Goal: Task Accomplishment & Management: Use online tool/utility

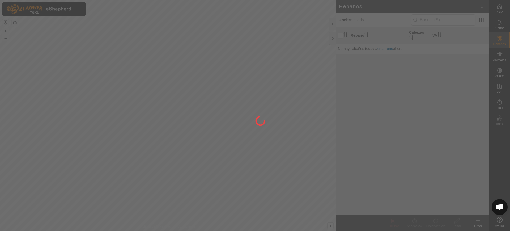
click at [256, 153] on div at bounding box center [255, 115] width 510 height 231
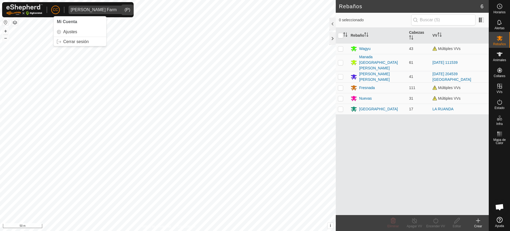
click at [76, 8] on div "[PERSON_NAME] Farm" at bounding box center [94, 10] width 46 height 4
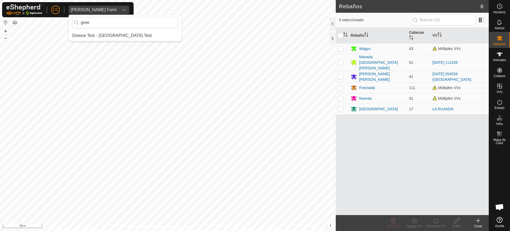
type input "gree"
click at [111, 34] on li "Greece Test - [GEOGRAPHIC_DATA] Test" at bounding box center [125, 35] width 113 height 11
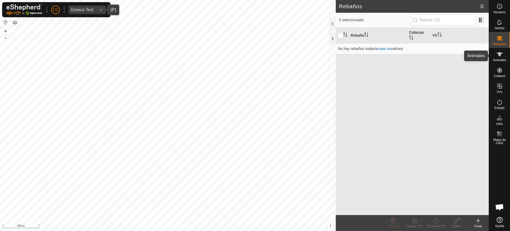
click at [506, 51] on div "Animales" at bounding box center [499, 56] width 21 height 16
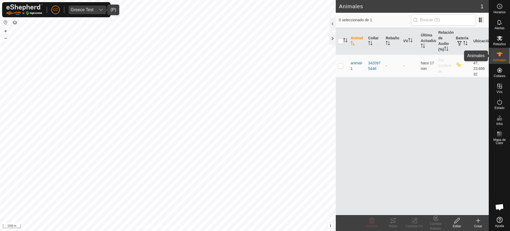
click at [500, 57] on icon at bounding box center [499, 54] width 6 height 6
click at [484, 20] on span at bounding box center [481, 20] width 8 height 8
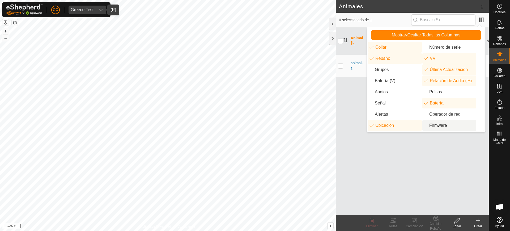
click at [429, 123] on li "Firmware" at bounding box center [449, 125] width 54 height 11
click at [438, 146] on div "Animal Collar Rebaño VV Última Actualización Relación de Audio (%) Batería Ubic…" at bounding box center [411, 121] width 153 height 187
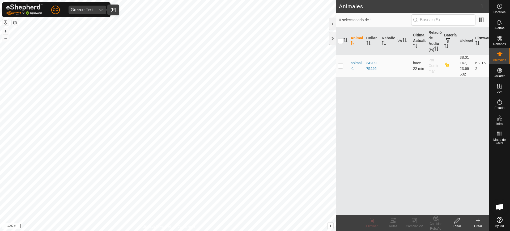
click at [480, 42] on th "Firmware" at bounding box center [481, 41] width 16 height 27
click at [475, 45] on icon "Activar para ordenar" at bounding box center [477, 43] width 4 height 4
click at [474, 37] on th "Firmware" at bounding box center [481, 41] width 16 height 27
click at [475, 41] on icon "Activar para ordenar" at bounding box center [477, 43] width 4 height 4
click at [84, 12] on span "Greece Test" at bounding box center [81, 10] width 27 height 8
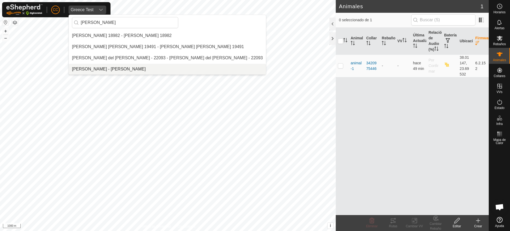
type input "[PERSON_NAME]"
click at [85, 67] on li "[PERSON_NAME] - [PERSON_NAME]" at bounding box center [167, 69] width 197 height 11
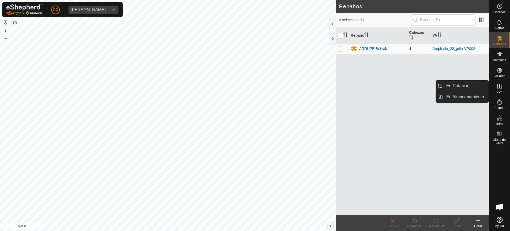
click at [498, 88] on icon at bounding box center [499, 86] width 6 height 6
click at [482, 84] on link "En Rotación" at bounding box center [465, 85] width 45 height 11
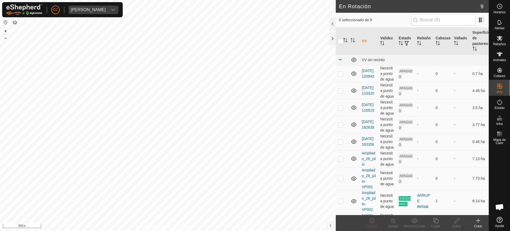
click at [2, 22] on button "button" at bounding box center [5, 22] width 6 height 6
checkbox input "true"
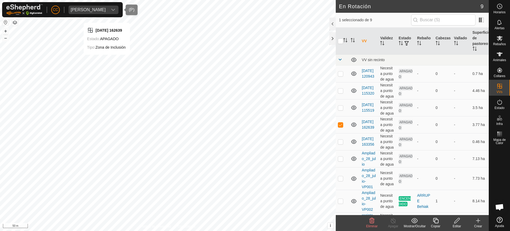
click at [107, 12] on span "[PERSON_NAME]" at bounding box center [87, 10] width 39 height 8
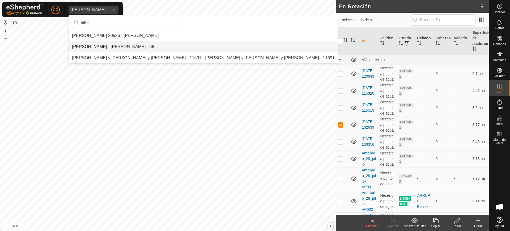
type input "aitor"
click at [115, 43] on li "[PERSON_NAME] - [PERSON_NAME] - 66" at bounding box center [203, 46] width 269 height 11
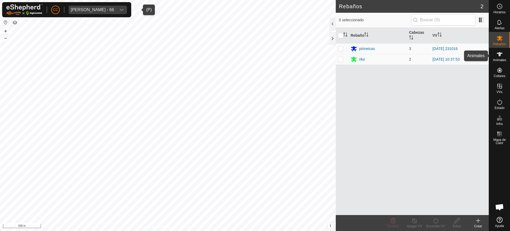
click at [508, 55] on div "Animales" at bounding box center [499, 56] width 21 height 16
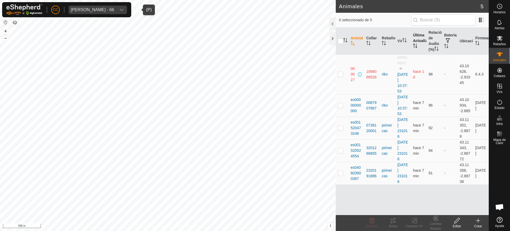
click at [418, 41] on th "Última Actualización" at bounding box center [419, 41] width 16 height 27
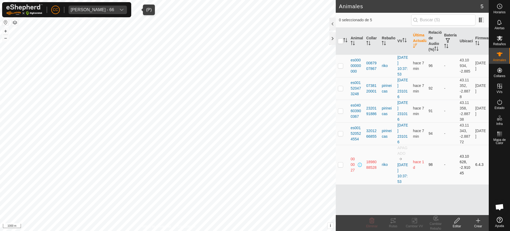
click at [338, 163] on p-checkbox at bounding box center [340, 164] width 5 height 4
click at [342, 164] on p-checkbox at bounding box center [340, 164] width 5 height 4
checkbox input "false"
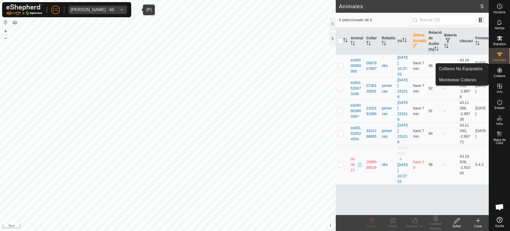
click at [498, 70] on icon at bounding box center [499, 70] width 5 height 5
click at [479, 69] on link "Collares No Equipados" at bounding box center [461, 68] width 53 height 11
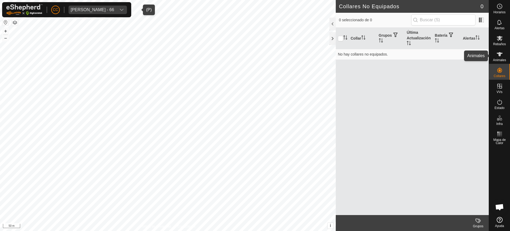
click at [502, 58] on span "Animales" at bounding box center [499, 59] width 13 height 3
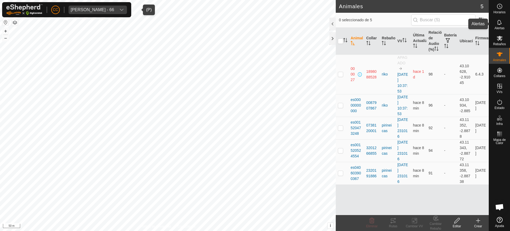
click at [498, 22] on icon at bounding box center [499, 22] width 6 height 6
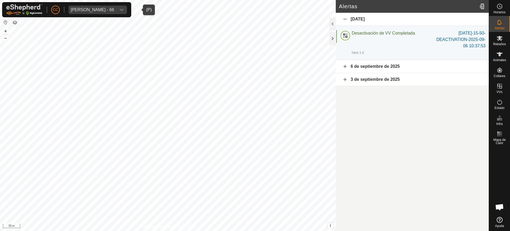
click at [436, 67] on div "6 de septiembre de 2025" at bounding box center [411, 66] width 153 height 13
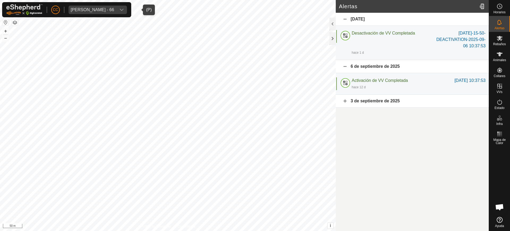
click at [114, 11] on div "[PERSON_NAME] - 66" at bounding box center [93, 10] width 44 height 4
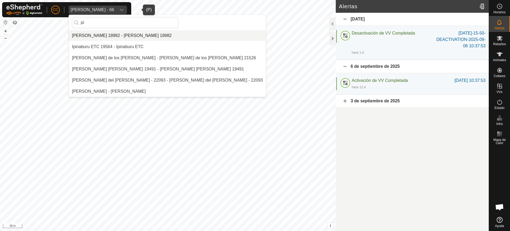
scroll to position [67, 0]
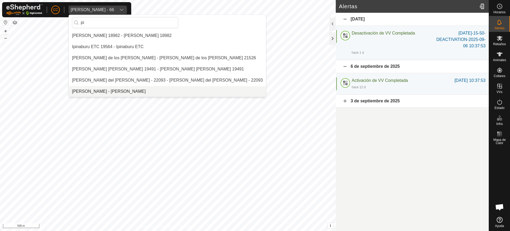
type input "pi"
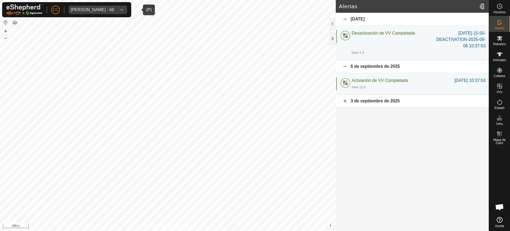
click at [116, 7] on span "[PERSON_NAME] - 66" at bounding box center [92, 10] width 48 height 8
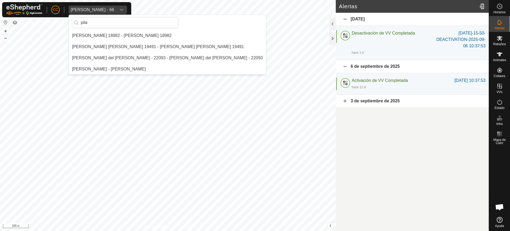
scroll to position [0, 0]
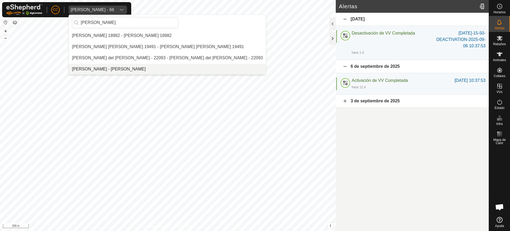
type input "[PERSON_NAME]"
click at [148, 70] on li "[PERSON_NAME] - [PERSON_NAME]" at bounding box center [167, 69] width 197 height 11
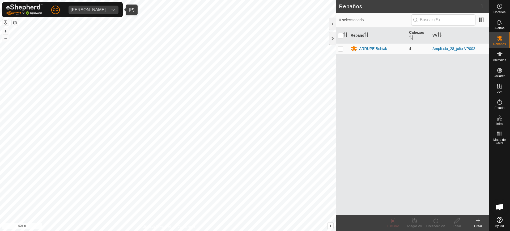
click at [5, 21] on button "button" at bounding box center [5, 22] width 6 height 6
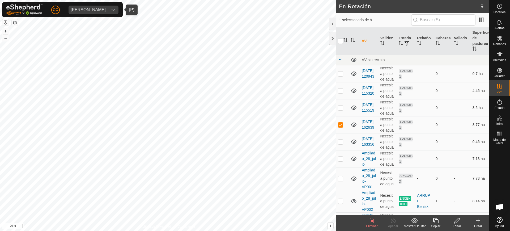
click at [456, 225] on div "Editar" at bounding box center [456, 225] width 21 height 5
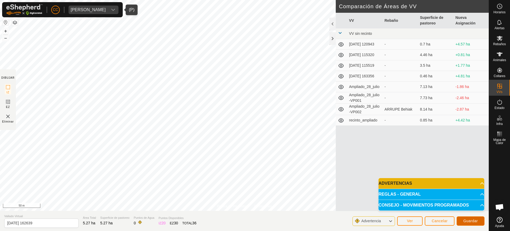
click at [466, 220] on span "Guardar" at bounding box center [470, 220] width 15 height 4
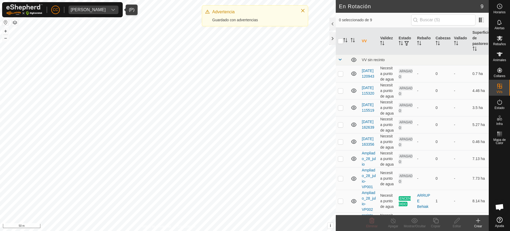
checkbox input "true"
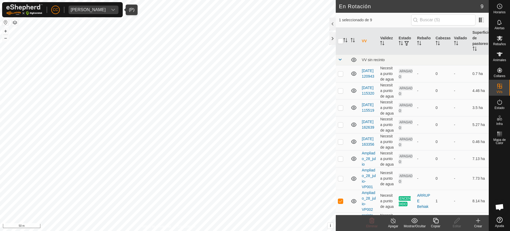
checkbox input "true"
checkbox input "false"
click at [332, 19] on div at bounding box center [332, 24] width 6 height 13
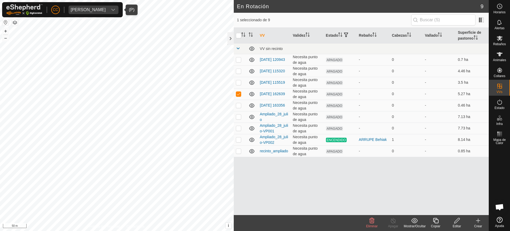
click at [76, 9] on div "[PERSON_NAME]" at bounding box center [88, 10] width 35 height 4
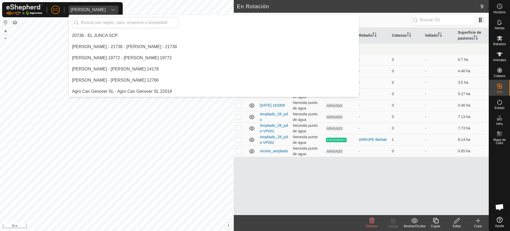
scroll to position [3355, 0]
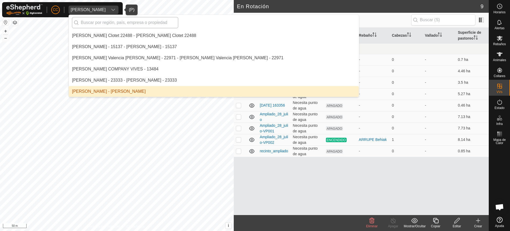
click at [90, 25] on input "text" at bounding box center [125, 22] width 106 height 11
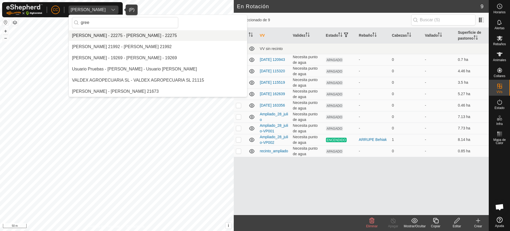
scroll to position [0, 0]
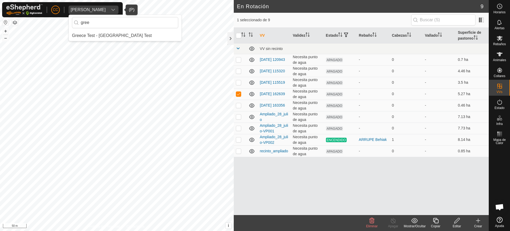
type input "gree"
click at [100, 38] on li "Greece Test - [GEOGRAPHIC_DATA] Test" at bounding box center [125, 35] width 113 height 11
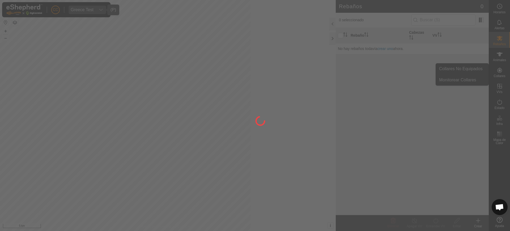
drag, startPoint x: 499, startPoint y: 79, endPoint x: 499, endPoint y: 71, distance: 8.0
click at [499, 71] on div at bounding box center [255, 115] width 510 height 231
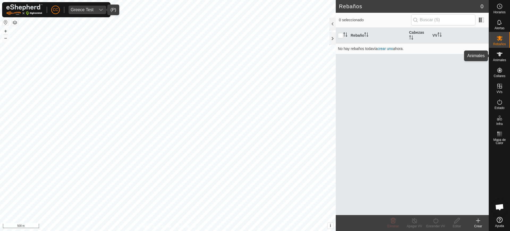
click at [501, 60] on span "Animales" at bounding box center [499, 59] width 13 height 3
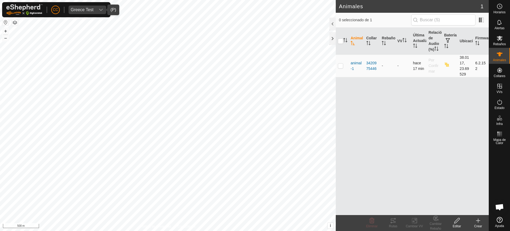
click at [337, 66] on td at bounding box center [341, 65] width 13 height 23
checkbox input "true"
click at [391, 223] on div "Rutas" at bounding box center [392, 223] width 21 height 16
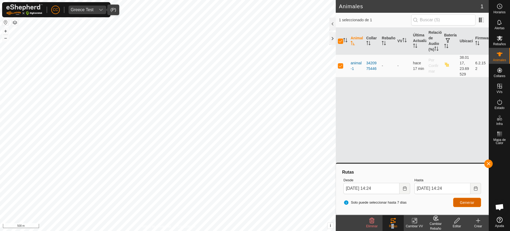
click at [468, 200] on span "Generar" at bounding box center [466, 202] width 15 height 4
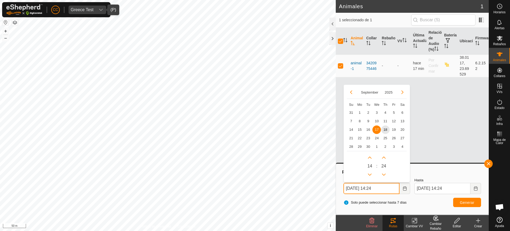
click at [349, 188] on input "[DATE] 14:24" at bounding box center [371, 188] width 56 height 11
click at [375, 188] on input "[DATE] 14:24" at bounding box center [371, 188] width 56 height 11
click at [382, 189] on input "[DATE] 00:24" at bounding box center [371, 188] width 56 height 11
click at [380, 189] on input "[DATE] 00:200" at bounding box center [371, 188] width 56 height 11
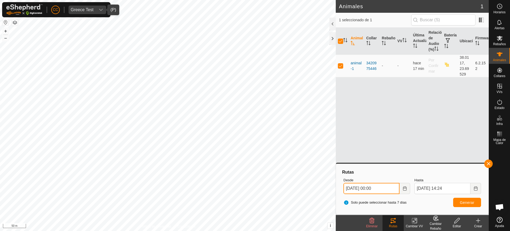
type input "[DATE] 00:00"
click at [466, 201] on span "Generar" at bounding box center [466, 202] width 15 height 4
